Goal: Navigation & Orientation: Understand site structure

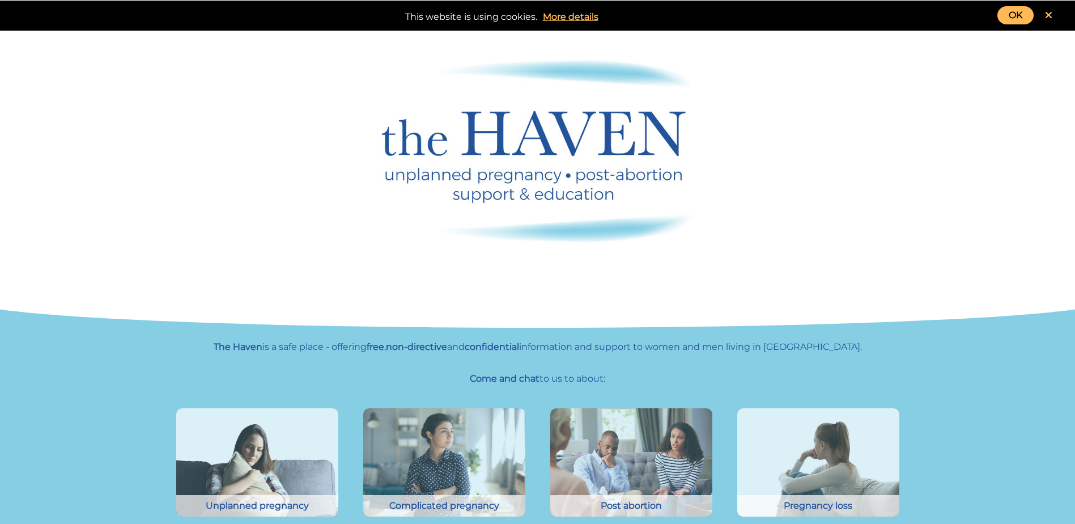
click at [1048, 12] on icon at bounding box center [1048, 15] width 7 height 10
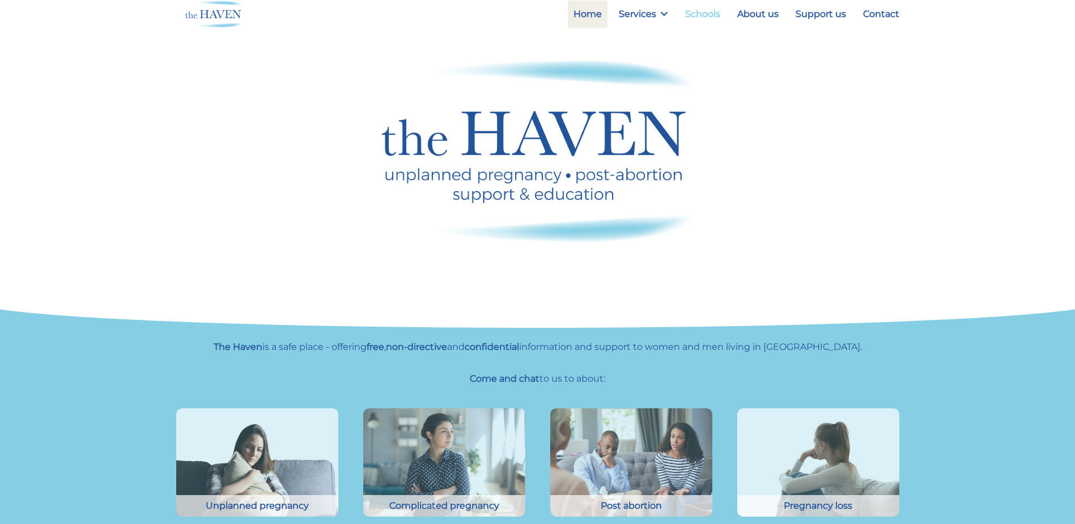
click at [696, 15] on link "Schools" at bounding box center [702, 14] width 46 height 27
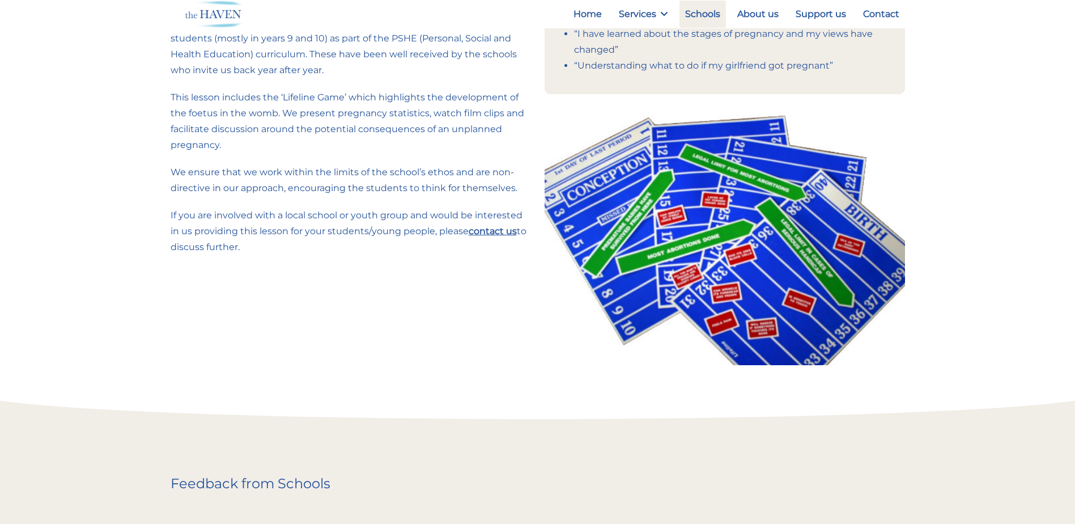
scroll to position [397, 0]
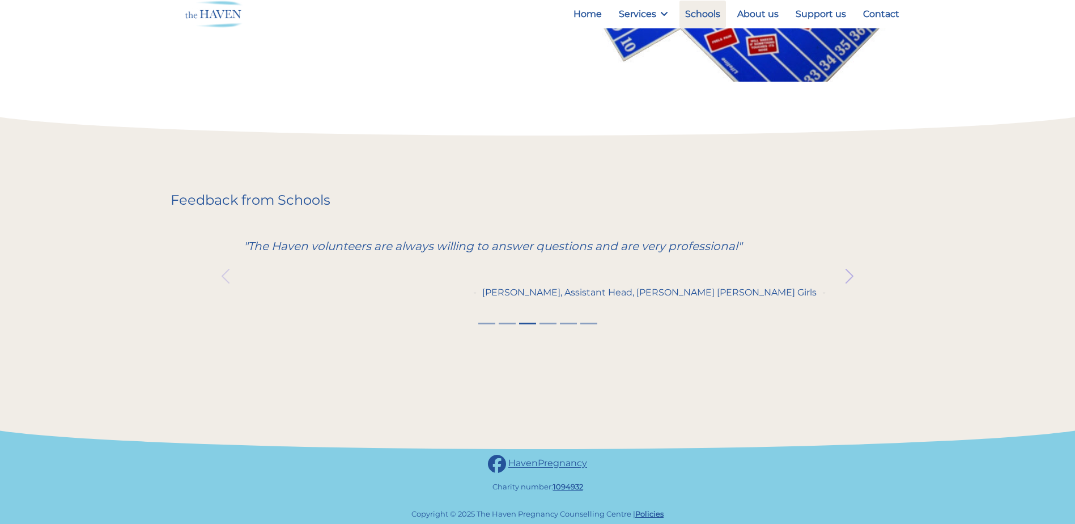
click at [850, 279] on span "button" at bounding box center [849, 276] width 18 height 18
click at [849, 276] on span "button" at bounding box center [849, 276] width 18 height 18
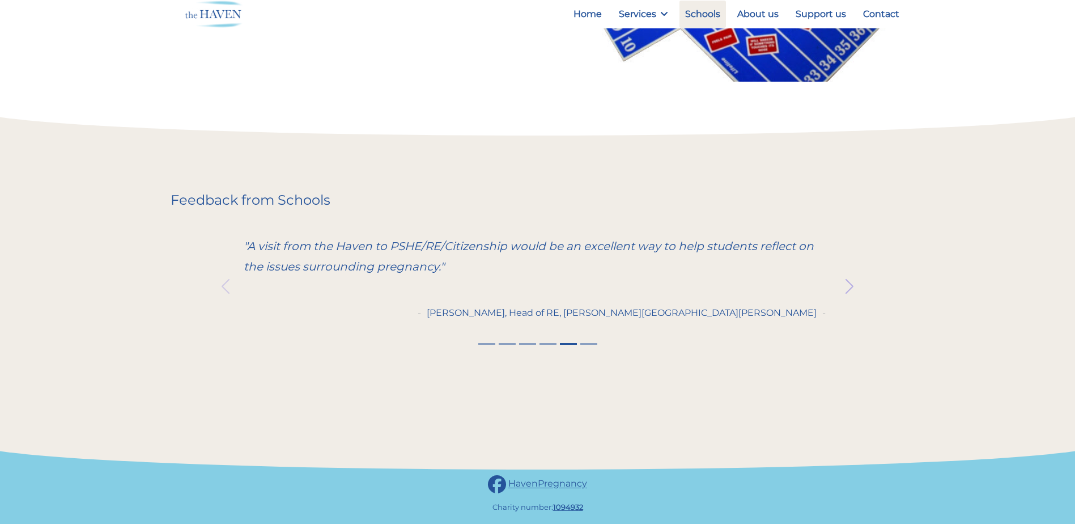
click at [849, 276] on button "Next" at bounding box center [849, 286] width 110 height 146
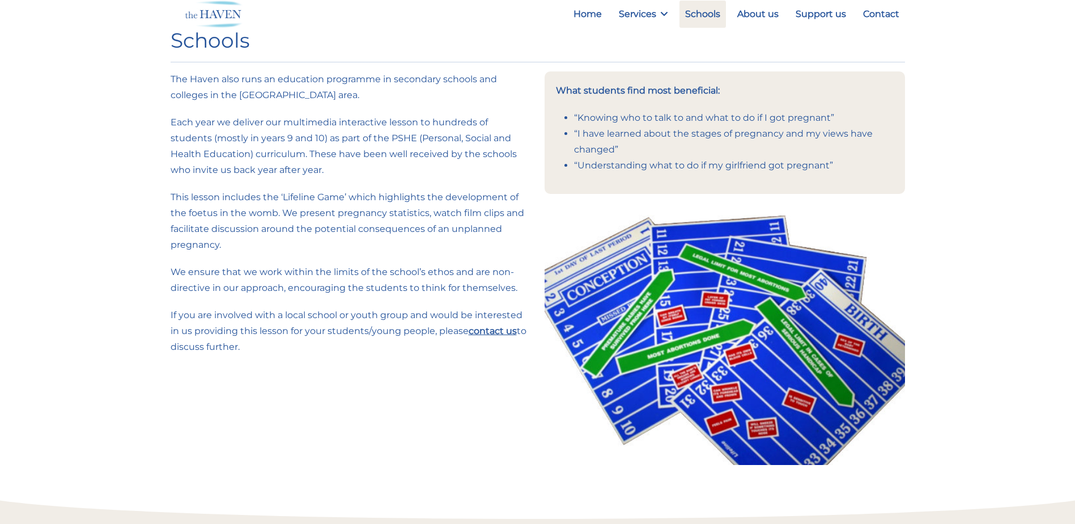
scroll to position [0, 0]
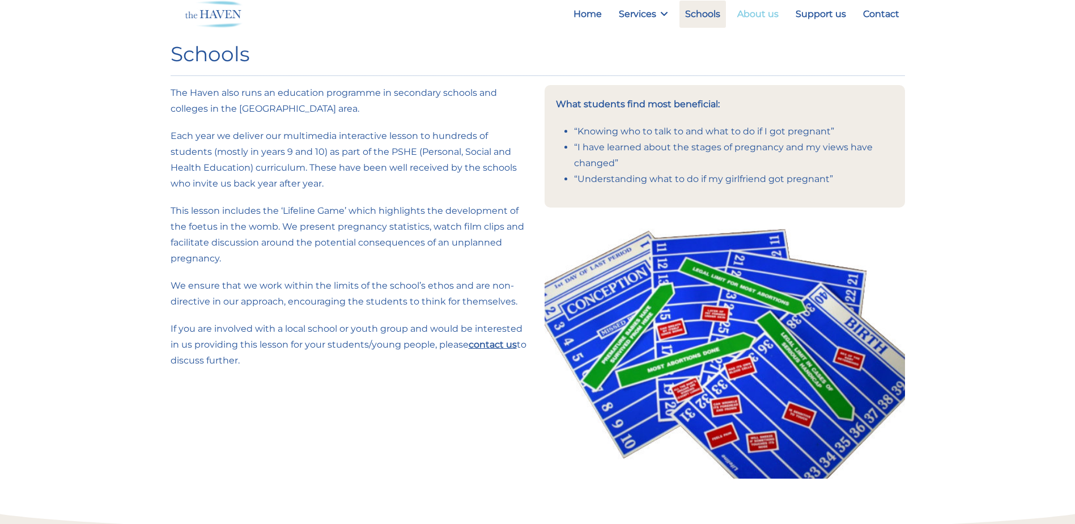
click at [753, 16] on link "About us" at bounding box center [758, 14] width 53 height 27
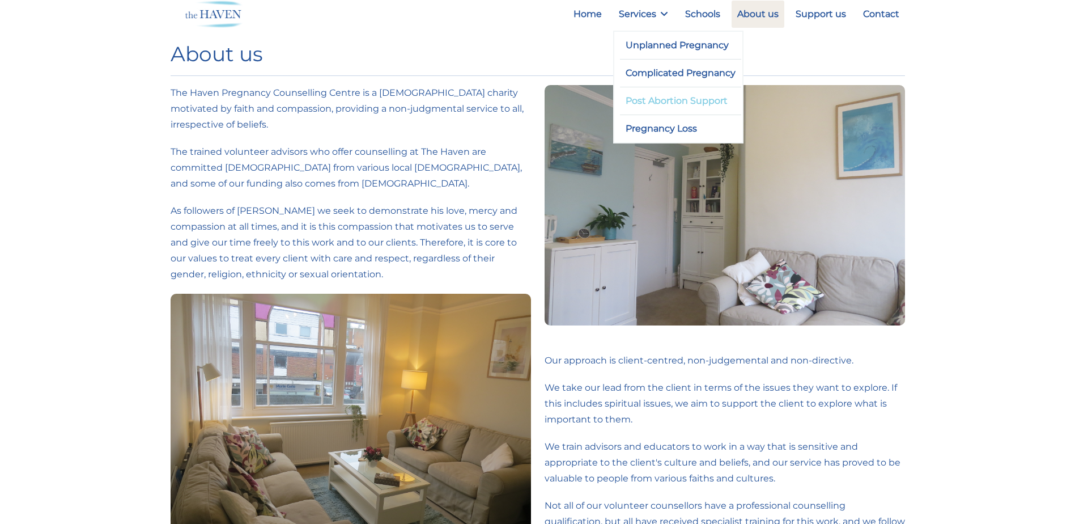
click at [656, 102] on link "Post Abortion Support" at bounding box center [681, 100] width 122 height 27
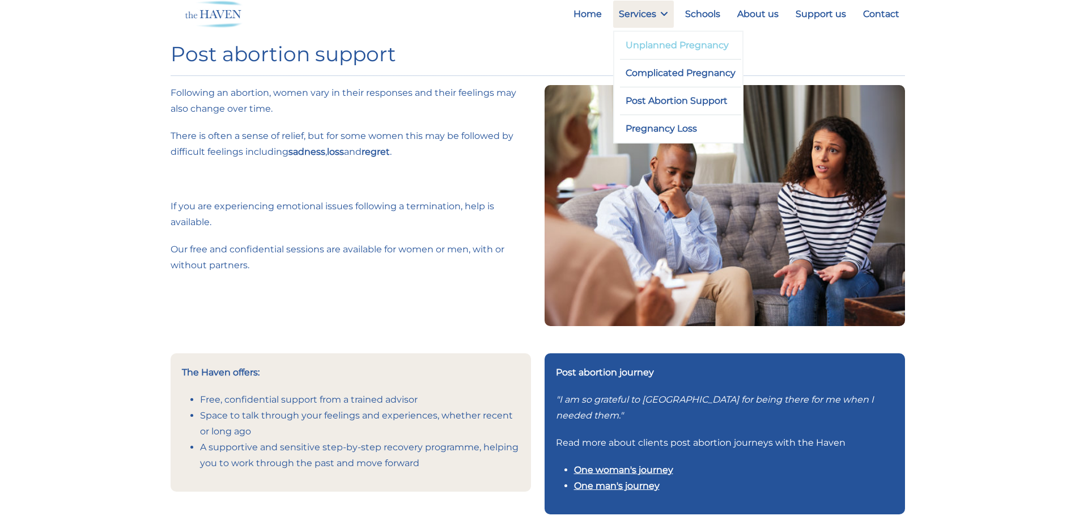
click at [655, 46] on link "Unplanned Pregnancy" at bounding box center [681, 45] width 122 height 27
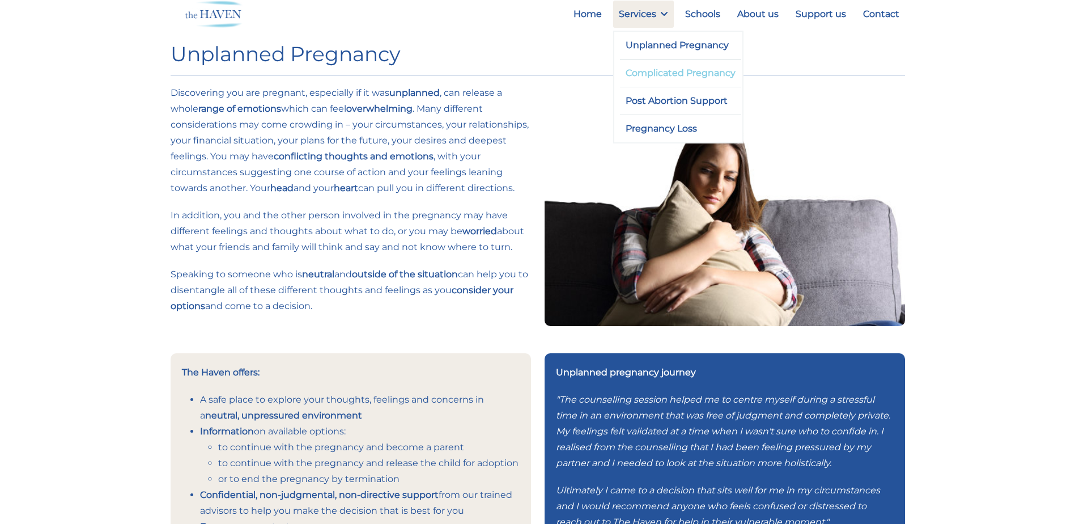
click at [675, 67] on link "Complicated Pregnancy" at bounding box center [681, 73] width 122 height 27
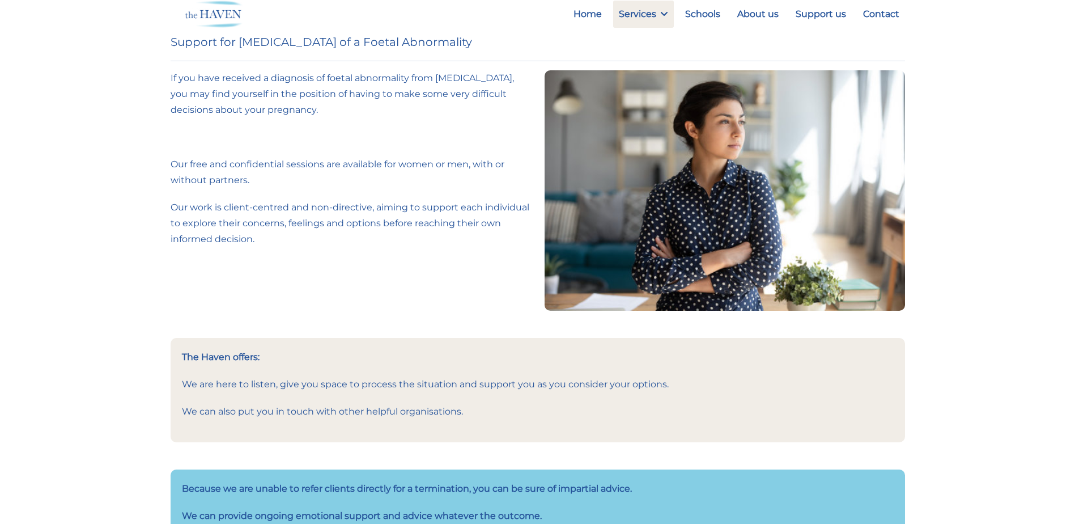
scroll to position [57, 0]
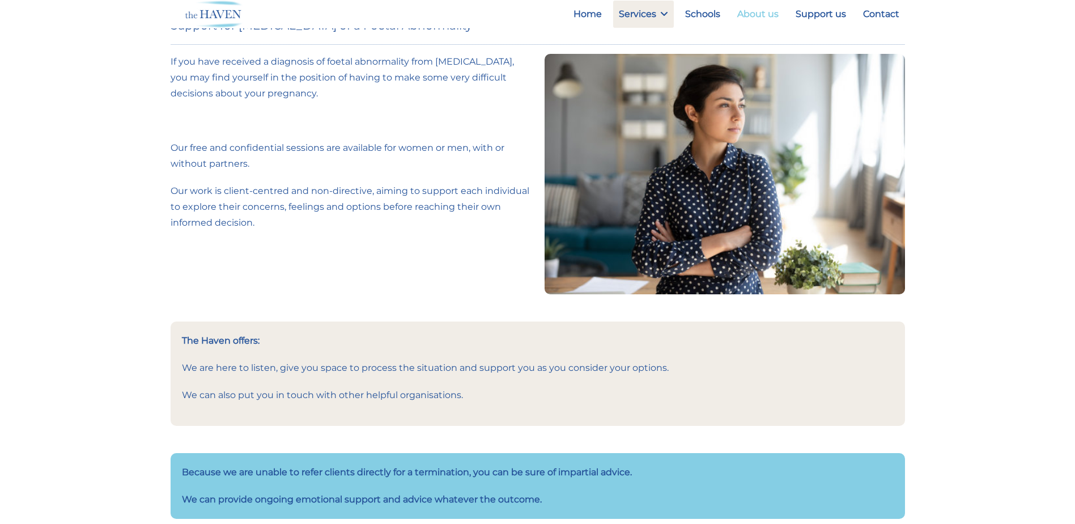
click at [760, 13] on link "About us" at bounding box center [758, 14] width 53 height 27
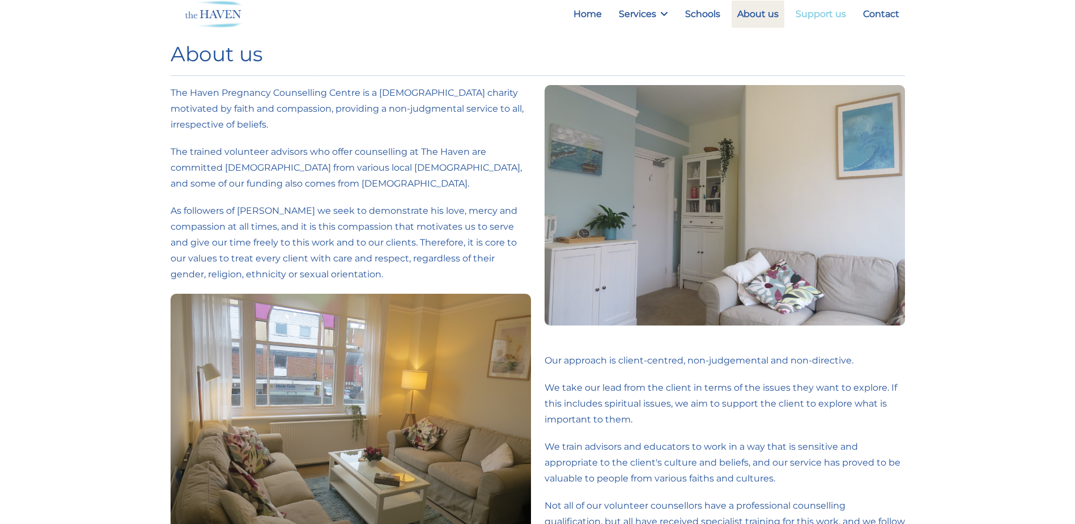
click at [814, 15] on link "Support us" at bounding box center [821, 14] width 62 height 27
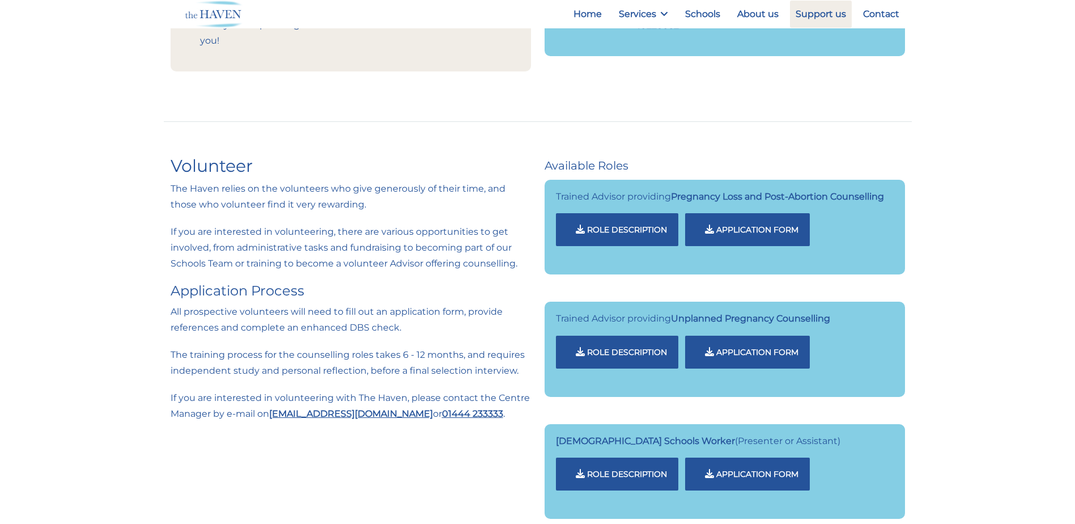
scroll to position [420, 0]
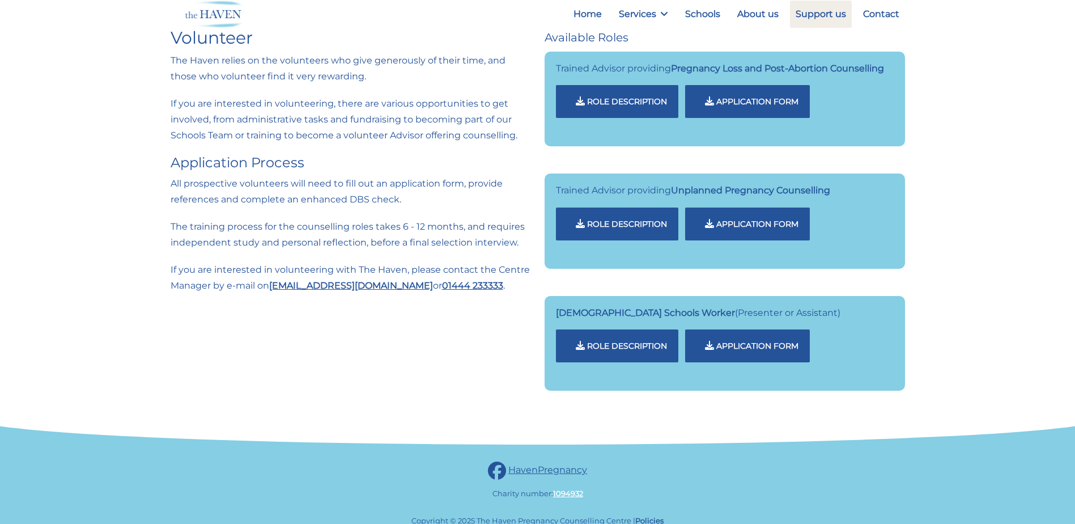
click at [570, 488] on link "1094932" at bounding box center [568, 492] width 30 height 9
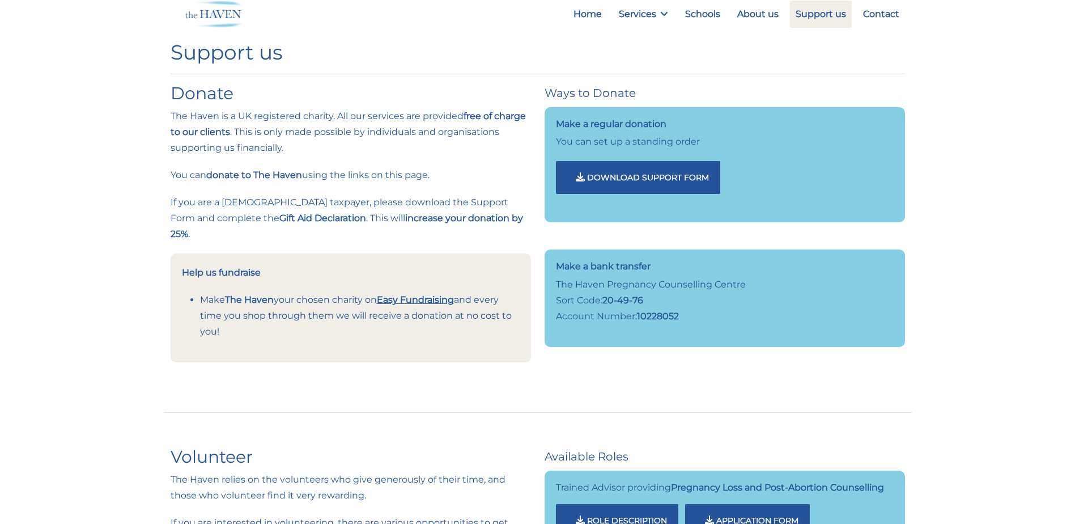
scroll to position [0, 0]
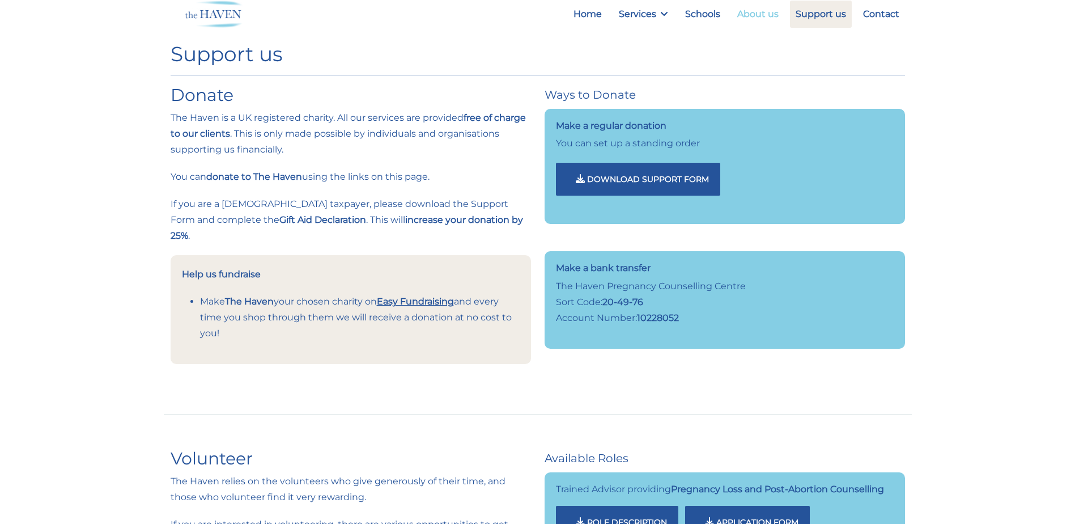
click at [755, 15] on link "About us" at bounding box center [758, 14] width 53 height 27
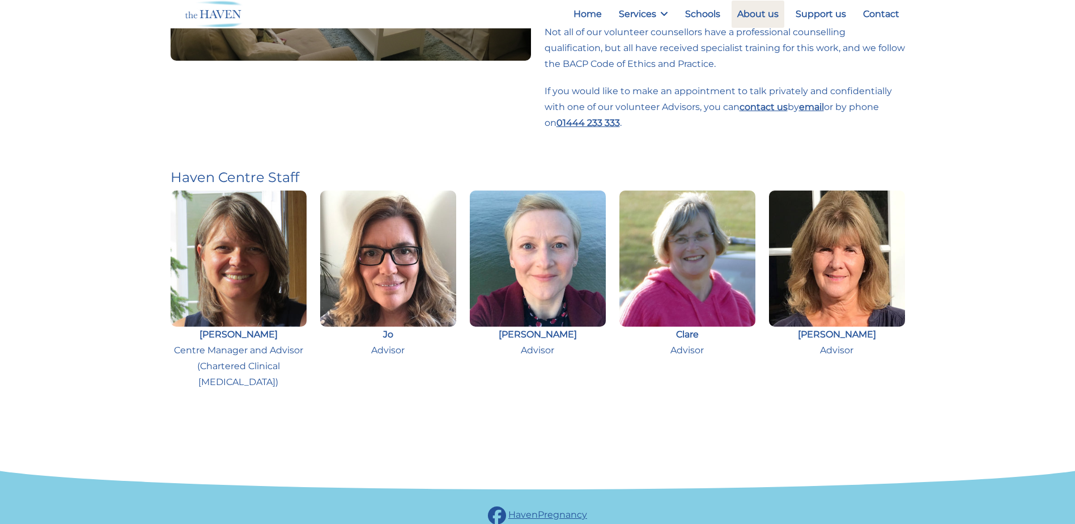
scroll to position [364, 0]
